Goal: Task Accomplishment & Management: Use online tool/utility

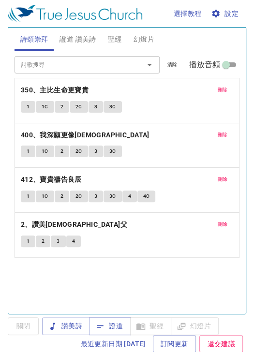
click at [218, 89] on span "刪除" at bounding box center [222, 89] width 10 height 9
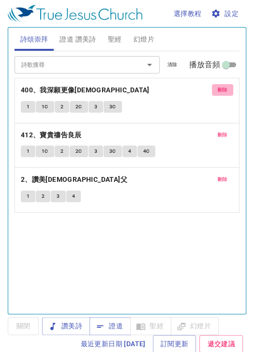
click at [218, 89] on span "刪除" at bounding box center [222, 89] width 10 height 9
click at [218, 130] on span "刪除" at bounding box center [222, 134] width 10 height 9
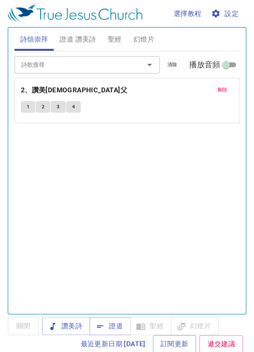
click at [218, 89] on span "刪除" at bounding box center [222, 89] width 10 height 9
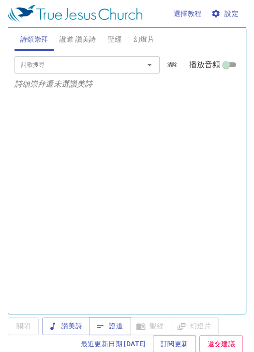
click at [218, 89] on p "詩頌崇拜還未選讚美詩" at bounding box center [126, 84] width 225 height 12
click at [116, 66] on input "詩歌搜尋" at bounding box center [72, 64] width 111 height 11
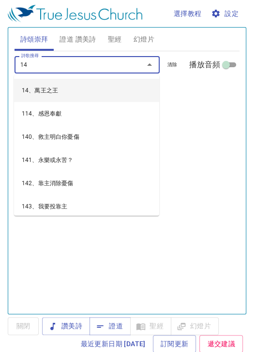
type input "140"
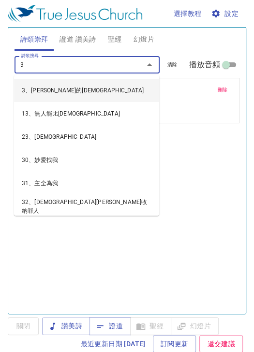
type input "38"
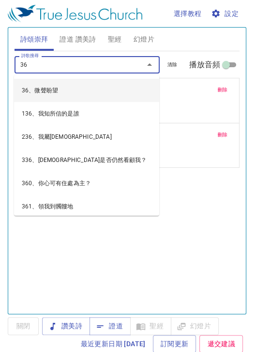
type input "367"
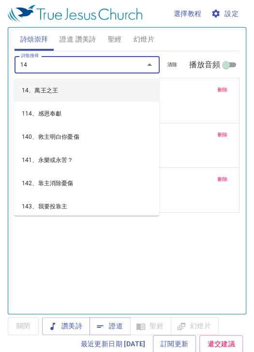
type input "142"
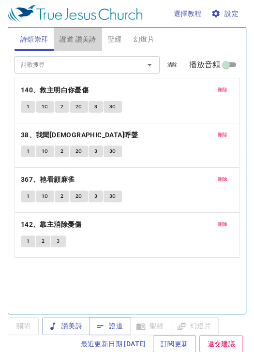
click at [93, 42] on span "證道 讚美詩" at bounding box center [77, 39] width 36 height 12
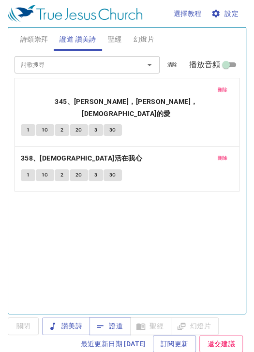
click at [218, 84] on button "刪除" at bounding box center [223, 90] width 22 height 12
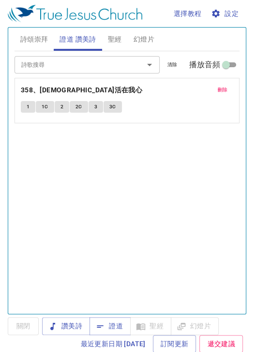
click at [218, 83] on div "刪除 358、基督活在我心 1 1C 2 2C 3 3C" at bounding box center [127, 100] width 224 height 44
click at [217, 87] on span "刪除" at bounding box center [222, 89] width 10 height 9
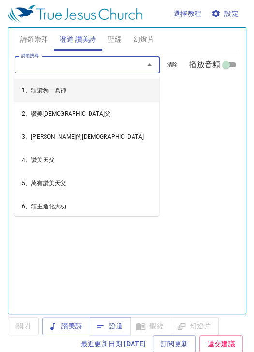
click at [108, 65] on input "詩歌搜尋" at bounding box center [72, 64] width 111 height 11
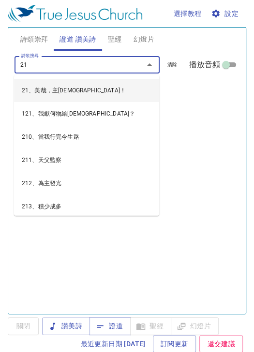
type input "216"
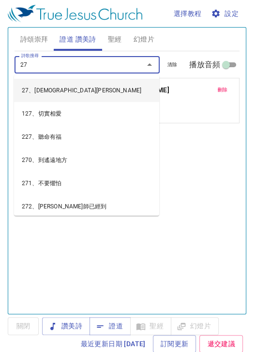
type input "271"
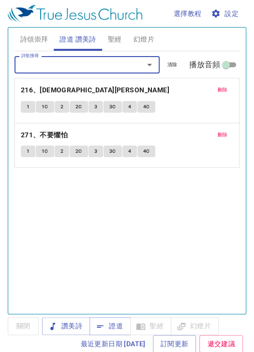
click at [110, 44] on span "聖經" at bounding box center [115, 39] width 14 height 12
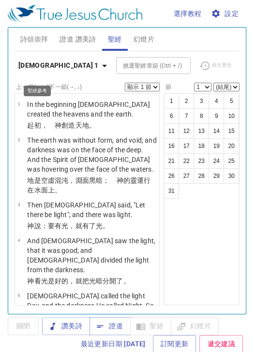
click at [57, 65] on button "創世記 1" at bounding box center [63, 66] width 99 height 18
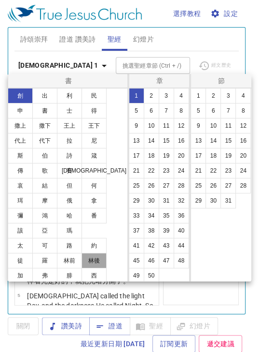
click at [88, 259] on button "林後" at bounding box center [94, 260] width 25 height 15
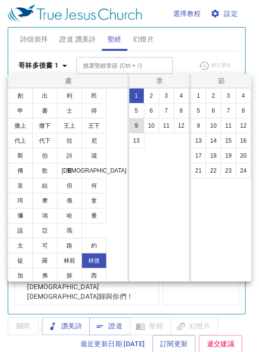
click at [142, 123] on button "9" at bounding box center [136, 125] width 15 height 15
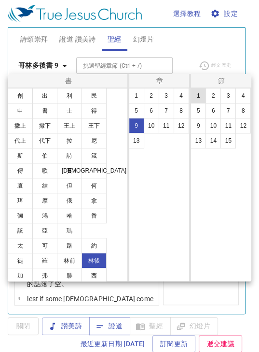
click at [200, 97] on button "1" at bounding box center [198, 95] width 15 height 15
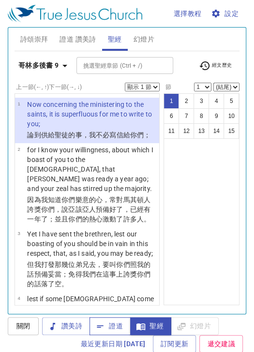
click at [116, 320] on button "證道" at bounding box center [109, 326] width 41 height 18
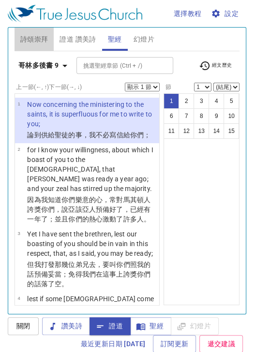
click at [32, 37] on span "詩頌崇拜" at bounding box center [34, 39] width 28 height 12
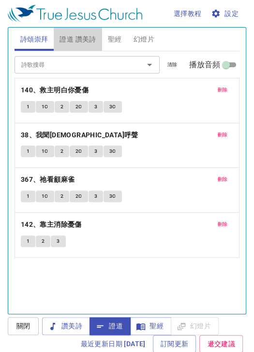
click at [91, 41] on span "證道 讚美詩" at bounding box center [77, 39] width 36 height 12
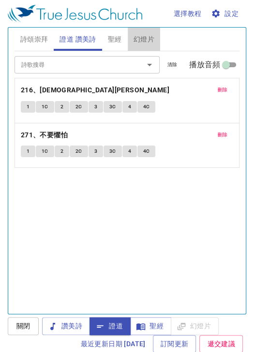
click at [142, 40] on span "幻燈片" at bounding box center [143, 39] width 21 height 12
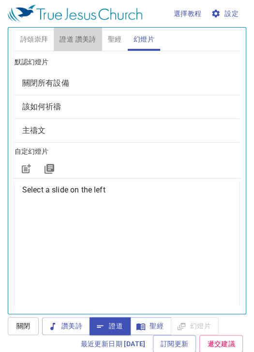
click at [81, 39] on span "證道 讚美詩" at bounding box center [77, 39] width 36 height 12
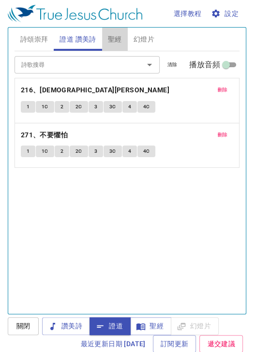
click at [109, 41] on span "聖經" at bounding box center [115, 39] width 14 height 12
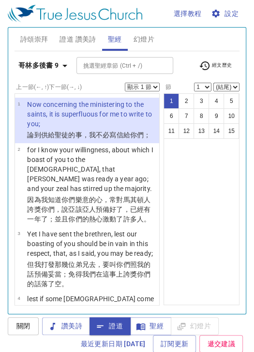
click at [43, 30] on button "詩頌崇拜" at bounding box center [34, 39] width 40 height 23
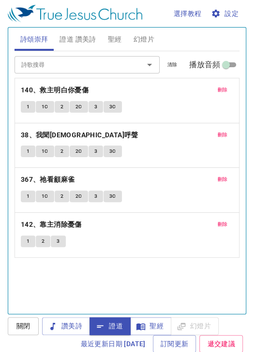
click at [82, 36] on span "證道 讚美詩" at bounding box center [77, 39] width 36 height 12
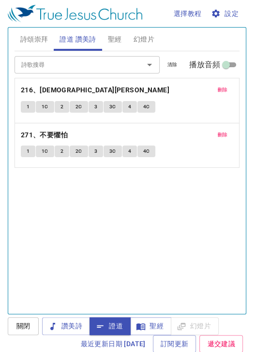
click at [122, 42] on button "聖經" at bounding box center [115, 39] width 26 height 23
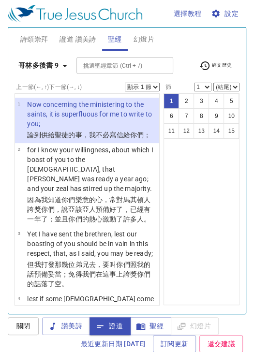
click at [144, 42] on span "幻燈片" at bounding box center [143, 39] width 21 height 12
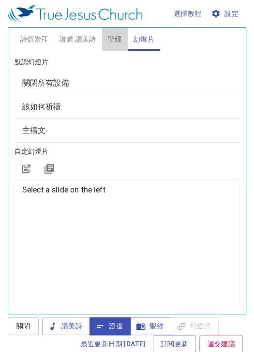
click at [101, 36] on div "詩頌崇拜 證道 讚美詩 聖經 幻燈片" at bounding box center [126, 39] width 225 height 23
click at [114, 39] on span "聖經" at bounding box center [115, 39] width 14 height 12
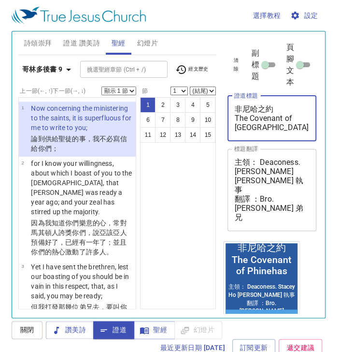
drag, startPoint x: 280, startPoint y: 127, endPoint x: 172, endPoint y: 91, distance: 113.3
click at [172, 91] on div "詩頌崇拜 證道 讚美詩 聖經 幻燈片 詩歌搜尋 詩歌搜尋 清除 播放音頻 刪除 140、救主明白你憂傷 1 1C 2 2C 3 3C 刪除 38、我聞耶穌呼聲…" at bounding box center [168, 171] width 308 height 286
click at [253, 122] on textarea "非尼哈之約 The Covenant of Phinehas" at bounding box center [271, 118] width 75 height 28
drag, startPoint x: 272, startPoint y: 127, endPoint x: 187, endPoint y: 100, distance: 89.7
click at [187, 100] on div "詩頌崇拜 證道 讚美詩 聖經 幻燈片 詩歌搜尋 詩歌搜尋 清除 播放音頻 刪除 140、救主明白你憂傷 1 1C 2 2C 3 3C 刪除 38、我聞耶穌呼聲…" at bounding box center [168, 171] width 308 height 286
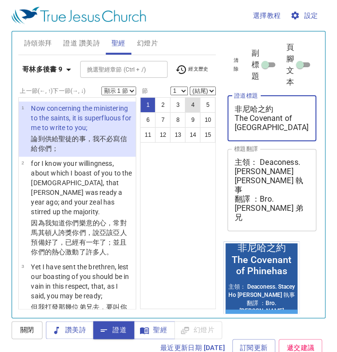
paste textarea "信仰的佳範巴西萊"
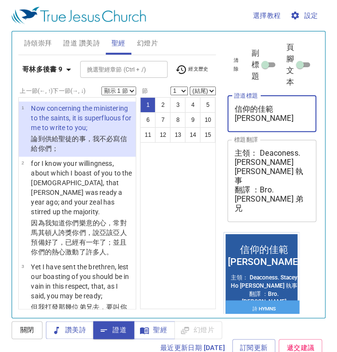
type textarea "信仰的佳範巴西萊"
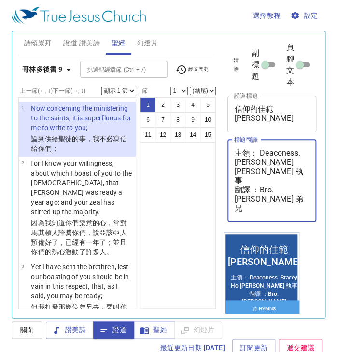
click at [253, 186] on textarea "主領： Deaconess. Stacey Ho 侯喜恩 執事 翻譯 ：Bro. Joses Chin 陳聖為 弟兄 讀經進度：哥林多後書第8章1~15節" at bounding box center [271, 180] width 75 height 64
drag, startPoint x: 259, startPoint y: 151, endPoint x: 275, endPoint y: 168, distance: 22.9
click at [253, 168] on textarea "主領： Deaconess. Stacey Ho 侯喜恩 執事 翻譯 ：Bro. Joses Chin 陳聖為 弟兄 讀經進度：哥林多後書第8章1~15節" at bounding box center [271, 180] width 75 height 64
paste textarea "林家恩 傳道"
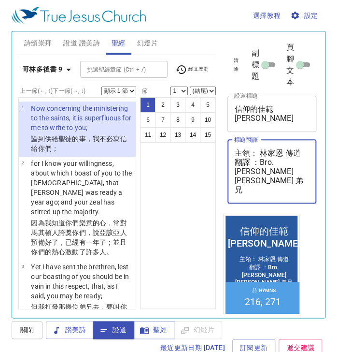
drag, startPoint x: 235, startPoint y: 162, endPoint x: 249, endPoint y: 162, distance: 13.5
click at [249, 162] on textarea "主領： 林家恩 傳道 翻譯 ：Bro. Joses Chin 陳聖為 弟兄 讀經進度：哥林多後書第8章1~15節" at bounding box center [271, 171] width 75 height 46
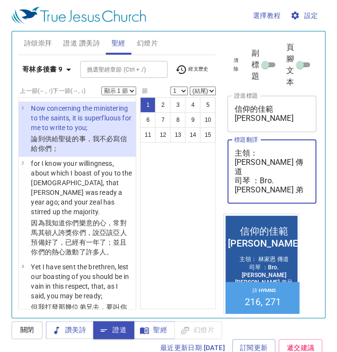
drag, startPoint x: 261, startPoint y: 162, endPoint x: 253, endPoint y: 174, distance: 14.3
click at [253, 174] on textarea "主領： 林家恩 傳道 司琴 ：Bro. Joses Chin 陳聖為 弟兄 讀經進度：哥林多後書第8章1~15節" at bounding box center [271, 171] width 75 height 46
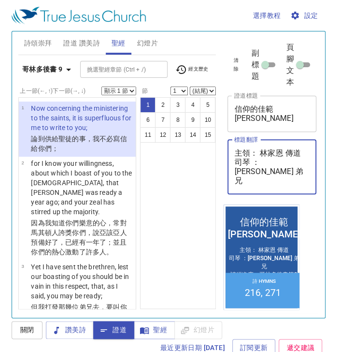
drag, startPoint x: 269, startPoint y: 165, endPoint x: 280, endPoint y: 161, distance: 11.8
click at [253, 161] on textarea "主領： 林家恩 傳道 司琴 ：陳聖為 弟兄 讀經進度：哥林多後書第8章1~15節" at bounding box center [271, 166] width 75 height 37
click at [253, 182] on textarea "主領： 林家恩 傳道 司琴 ：陳安 弟兄 讀經進度：哥林多後書第8章1~15節" at bounding box center [271, 166] width 75 height 37
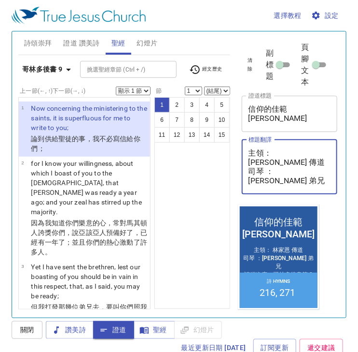
type textarea "主領： [PERSON_NAME] 傳道 司琴 ：[PERSON_NAME] 弟兄 讀經進度：哥林多後書第 9 章1 - 15節"
click at [201, 182] on div "1 2 3 4 5 6 7 8 9 10 11 12 13 14 15" at bounding box center [193, 203] width 76 height 212
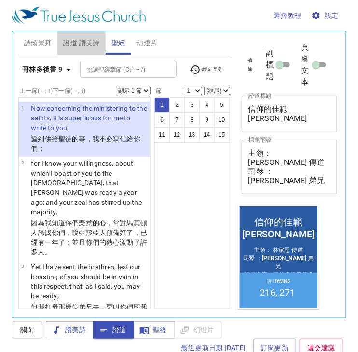
click at [78, 41] on span "證道 讚美詩" at bounding box center [81, 43] width 36 height 12
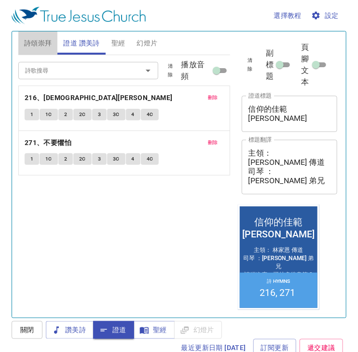
click at [45, 38] on span "詩頌崇拜" at bounding box center [38, 43] width 28 height 12
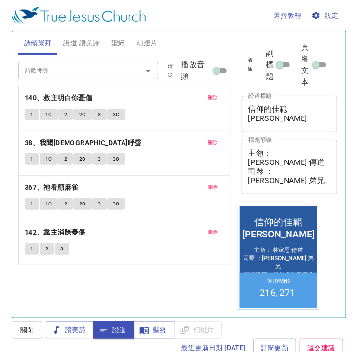
click at [78, 41] on span "證道 讚美詩" at bounding box center [81, 43] width 36 height 12
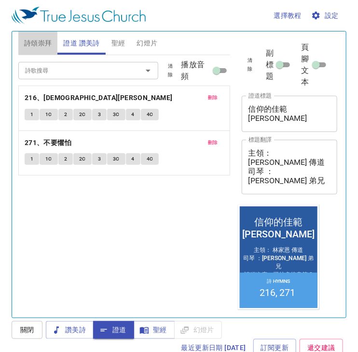
click at [38, 42] on span "詩頌崇拜" at bounding box center [38, 43] width 28 height 12
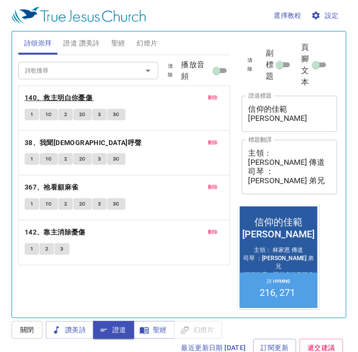
click at [68, 97] on b "140、救主明白你憂傷" at bounding box center [59, 98] width 68 height 12
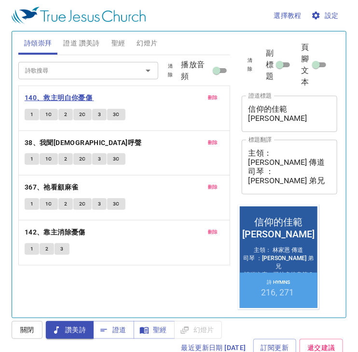
click at [52, 101] on b "140、救主明白你憂傷" at bounding box center [59, 98] width 68 height 12
click at [36, 112] on button "1" at bounding box center [32, 115] width 14 height 12
click at [45, 116] on span "1C" at bounding box center [48, 114] width 7 height 9
click at [74, 114] on button "2C" at bounding box center [82, 115] width 18 height 12
click at [62, 113] on button "2" at bounding box center [65, 115] width 14 height 12
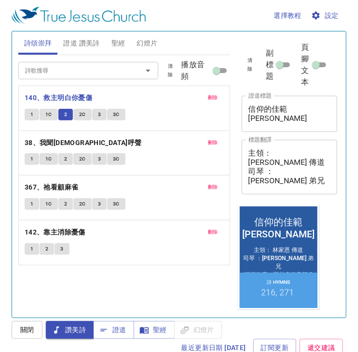
click at [87, 113] on button "2C" at bounding box center [82, 115] width 18 height 12
click at [102, 116] on button "3" at bounding box center [99, 115] width 14 height 12
click at [120, 115] on button "3C" at bounding box center [116, 115] width 18 height 12
click at [75, 143] on b "38、我聞[DEMOGRAPHIC_DATA]呼聲" at bounding box center [83, 143] width 117 height 12
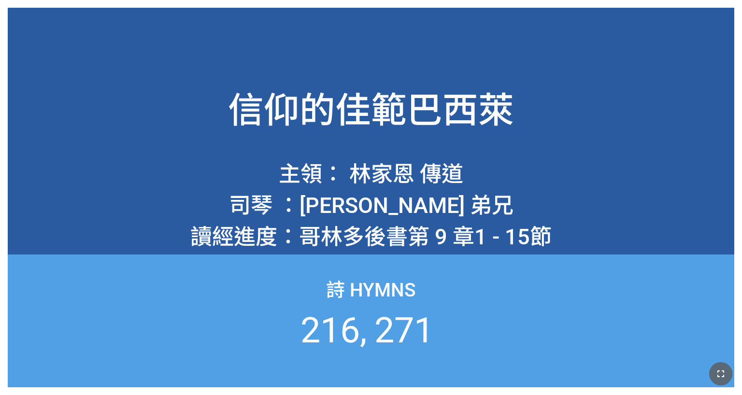
drag, startPoint x: 724, startPoint y: 375, endPoint x: 724, endPoint y: 393, distance: 17.9
click at [724, 369] on icon "button" at bounding box center [721, 374] width 12 height 12
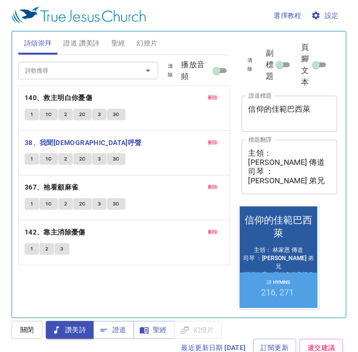
click at [36, 163] on button "1" at bounding box center [32, 159] width 14 height 12
click at [45, 156] on span "1C" at bounding box center [48, 159] width 7 height 9
click at [67, 161] on button "2" at bounding box center [65, 159] width 14 height 12
click at [80, 156] on span "2C" at bounding box center [82, 159] width 7 height 9
click at [96, 159] on button "3" at bounding box center [99, 159] width 14 height 12
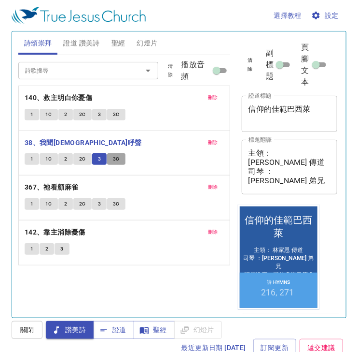
click at [120, 160] on button "3C" at bounding box center [116, 159] width 18 height 12
click at [73, 187] on b "367、祂看顧麻雀" at bounding box center [52, 187] width 54 height 12
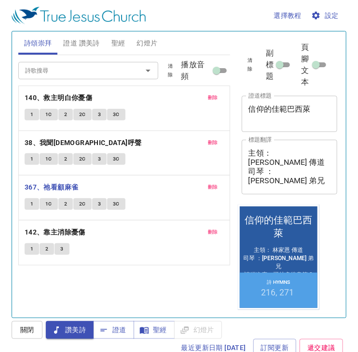
click at [37, 201] on button "1" at bounding box center [32, 204] width 14 height 12
click at [49, 201] on span "1C" at bounding box center [48, 203] width 7 height 9
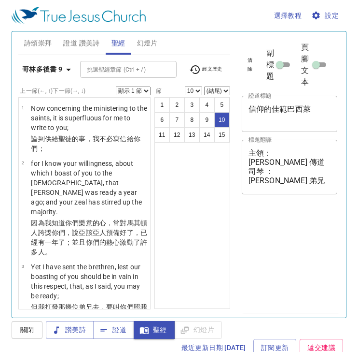
select select "10"
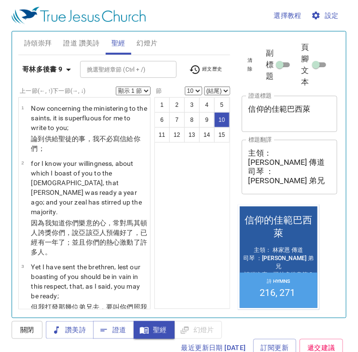
scroll to position [618, 0]
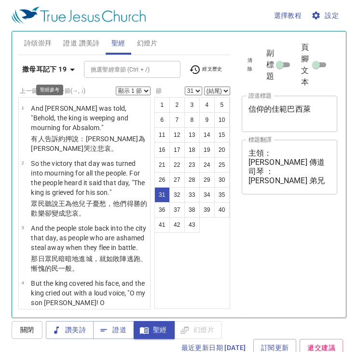
select select "31"
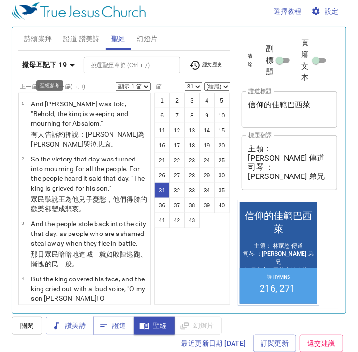
scroll to position [2501, 0]
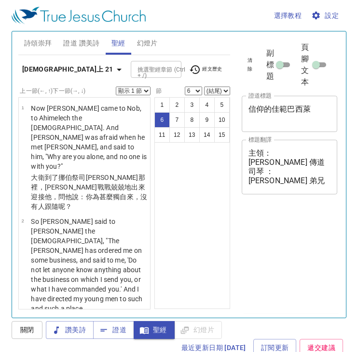
select select "6"
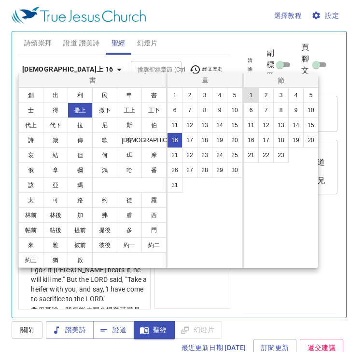
scroll to position [4, 0]
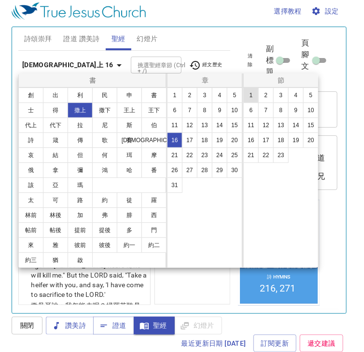
click at [249, 93] on button "1" at bounding box center [250, 94] width 15 height 15
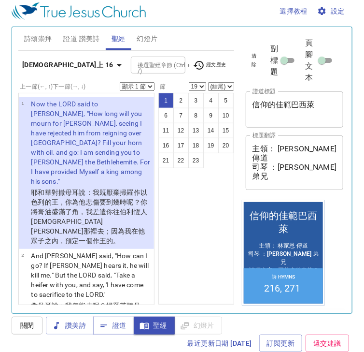
select select "1"
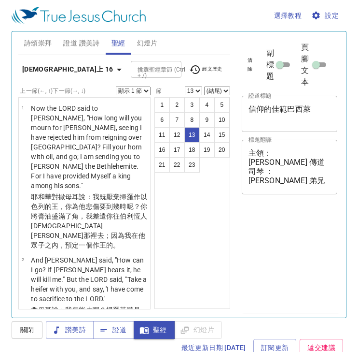
select select "13"
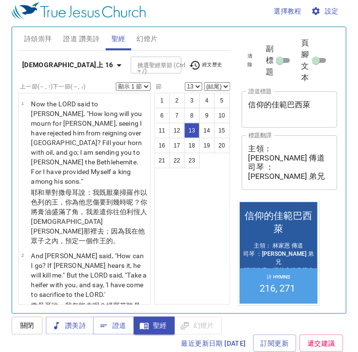
scroll to position [1017, 0]
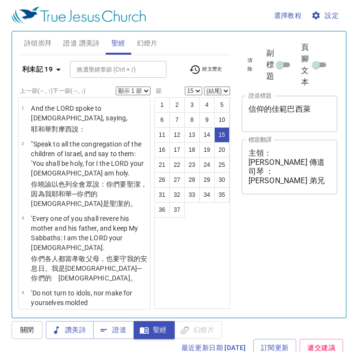
select select "15"
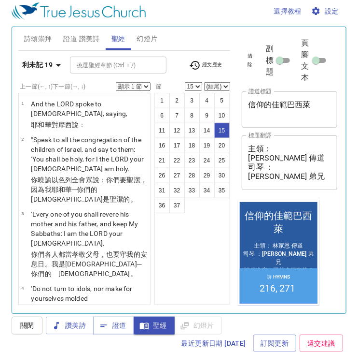
scroll to position [847, 0]
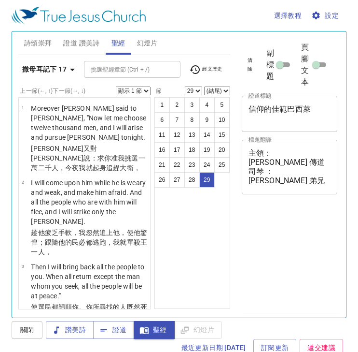
select select "29"
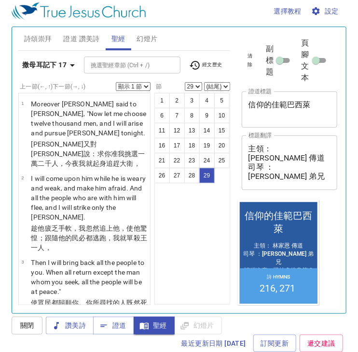
scroll to position [2351, 0]
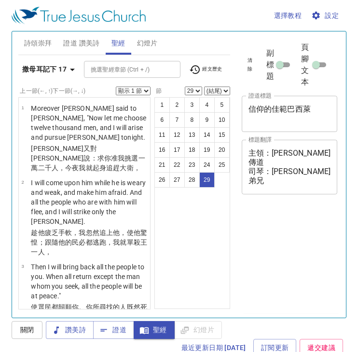
select select "29"
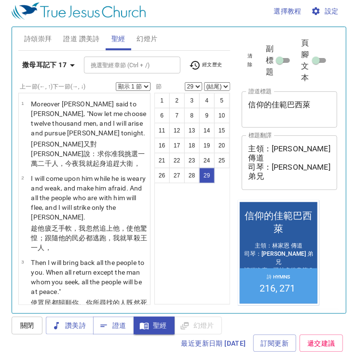
scroll to position [2351, 0]
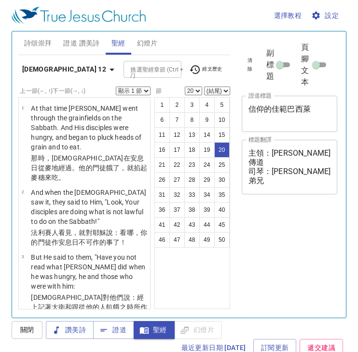
select select "20"
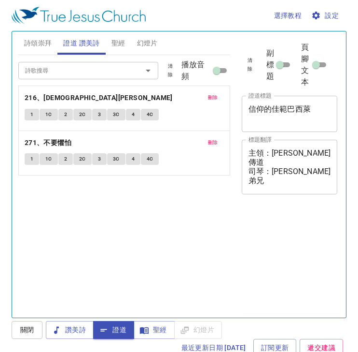
scroll to position [4, 0]
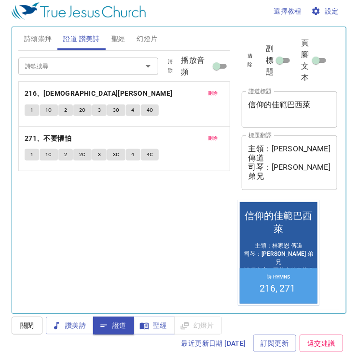
scroll to position [4, 0]
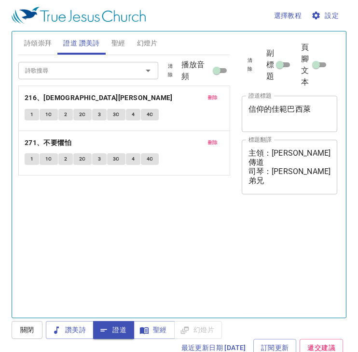
scroll to position [4, 0]
